Goal: Navigation & Orientation: Find specific page/section

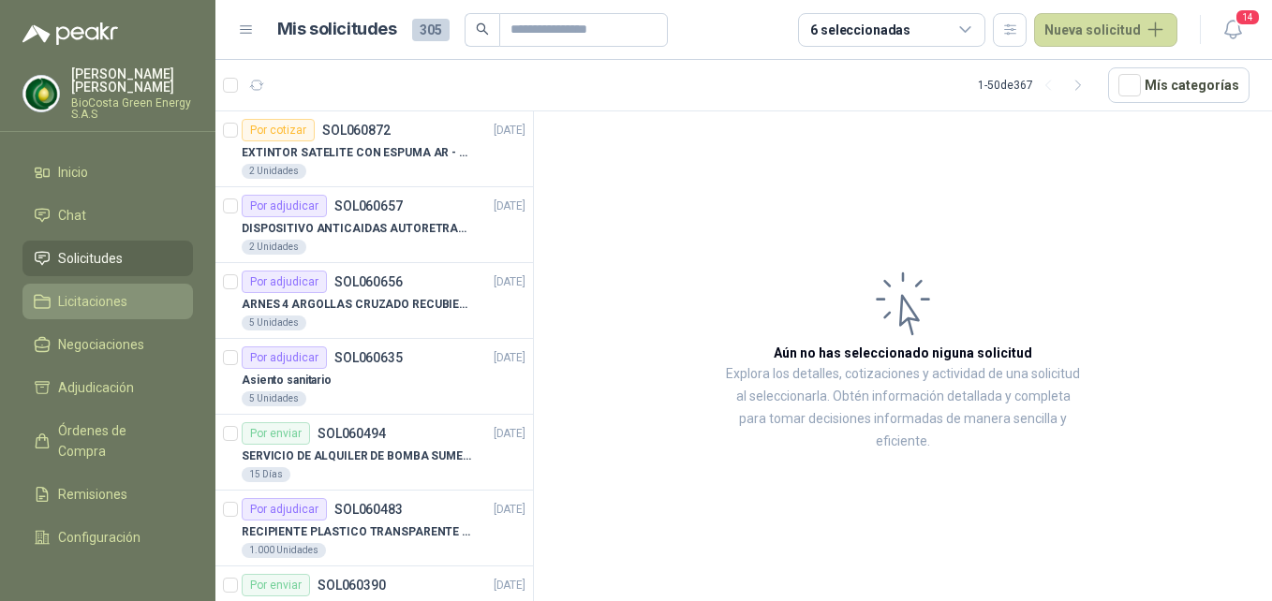
click at [87, 287] on link "Licitaciones" at bounding box center [107, 302] width 170 height 36
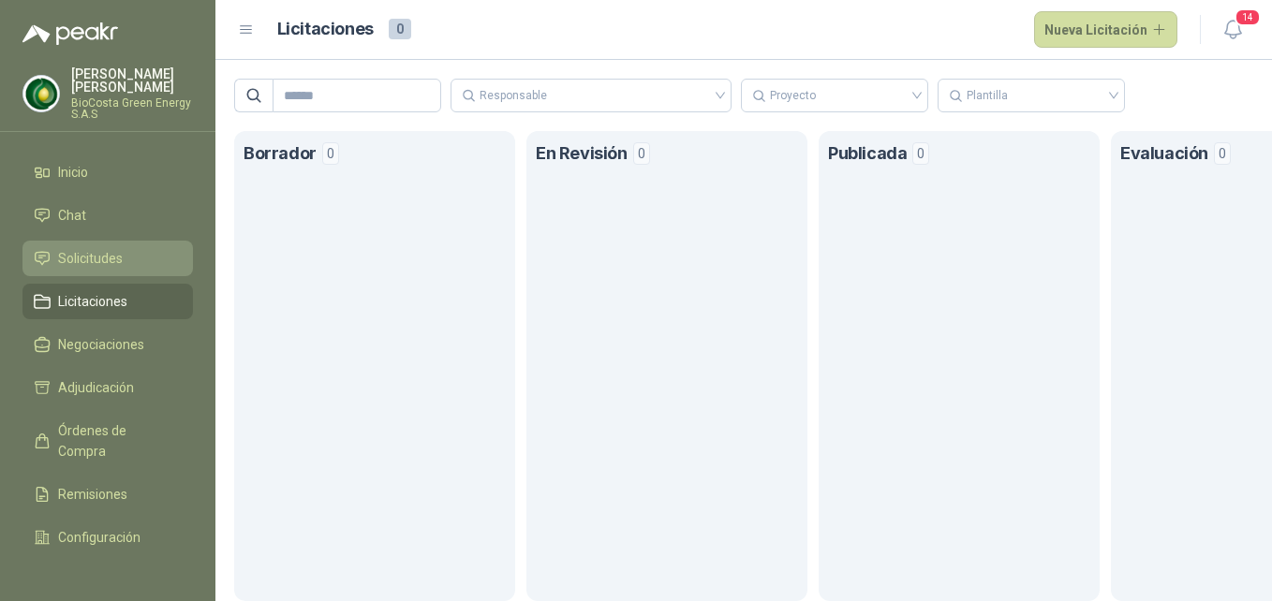
click at [77, 251] on span "Solicitudes" at bounding box center [90, 258] width 65 height 21
